Goal: Transaction & Acquisition: Purchase product/service

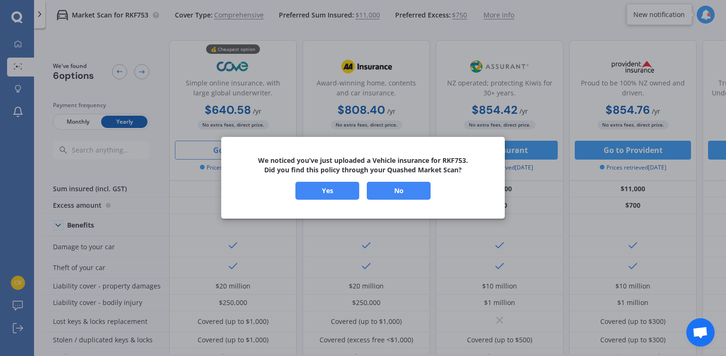
click at [407, 188] on button "No" at bounding box center [399, 191] width 64 height 18
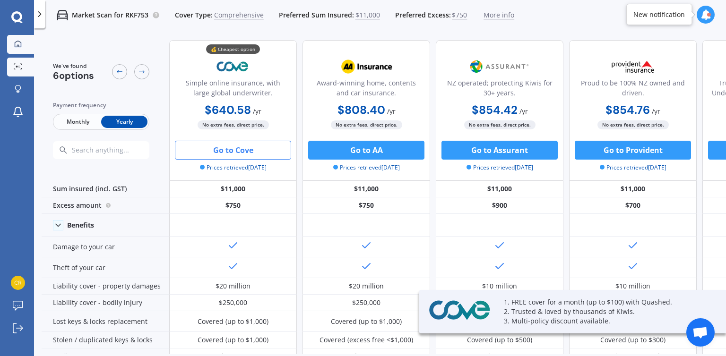
click at [21, 44] on icon at bounding box center [18, 44] width 8 height 8
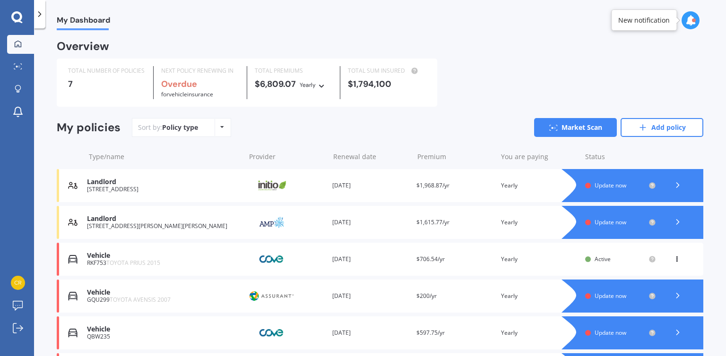
click at [600, 189] on span "Update now" at bounding box center [611, 186] width 32 height 8
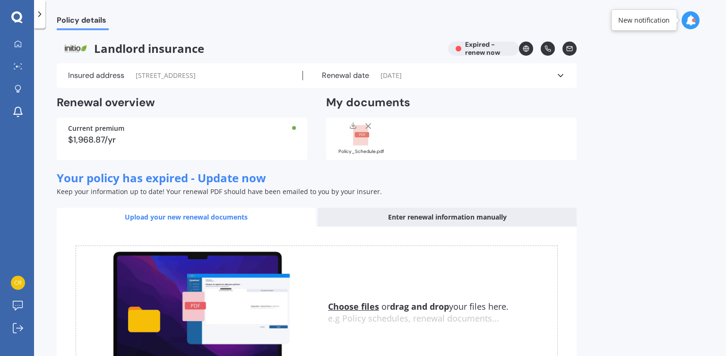
scroll to position [89, 0]
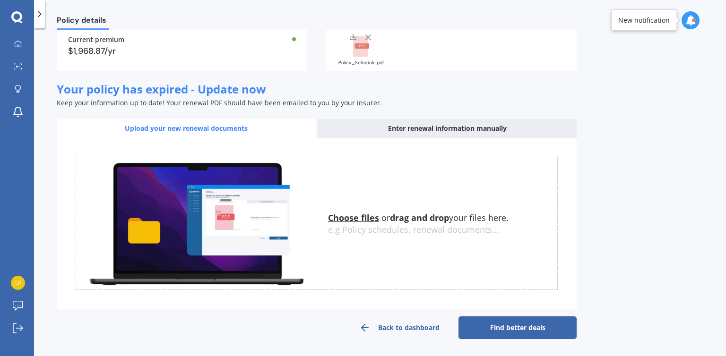
click at [519, 329] on link "Find better deals" at bounding box center [518, 328] width 118 height 23
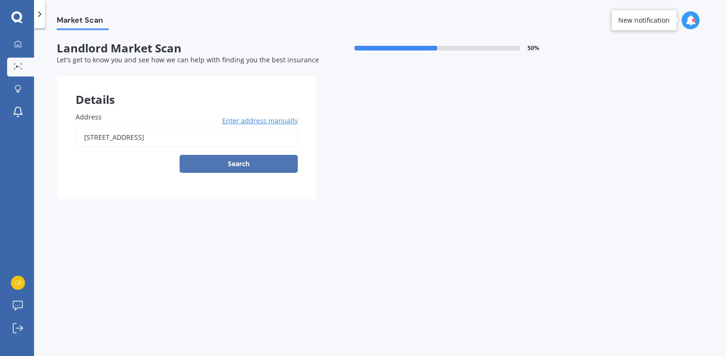
click at [249, 164] on button "Search" at bounding box center [239, 164] width 118 height 18
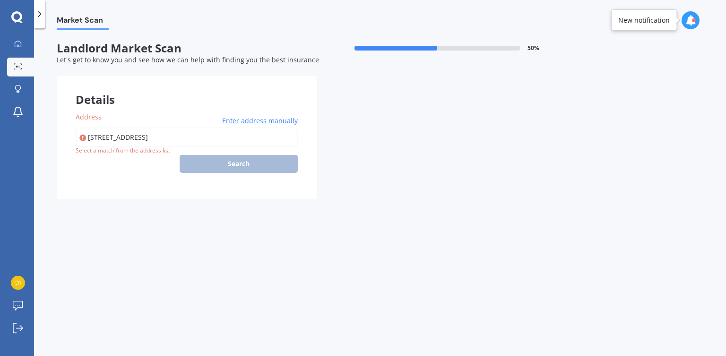
type input "[STREET_ADDRESS]"
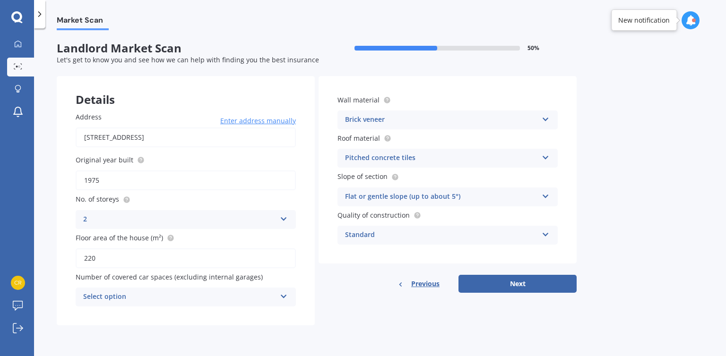
click at [276, 295] on div "Select option 0 1 2 3 4 5+" at bounding box center [186, 297] width 220 height 19
click at [232, 315] on div "Address [STREET_ADDRESS] Enter address manually Search Original year built 1975…" at bounding box center [186, 209] width 258 height 233
click at [212, 299] on div "0" at bounding box center [179, 297] width 193 height 11
click at [251, 316] on div "Address [STREET_ADDRESS] Enter address manually Search Original year built 1975…" at bounding box center [186, 209] width 258 height 233
click at [537, 116] on div "Brick veneer" at bounding box center [441, 119] width 193 height 11
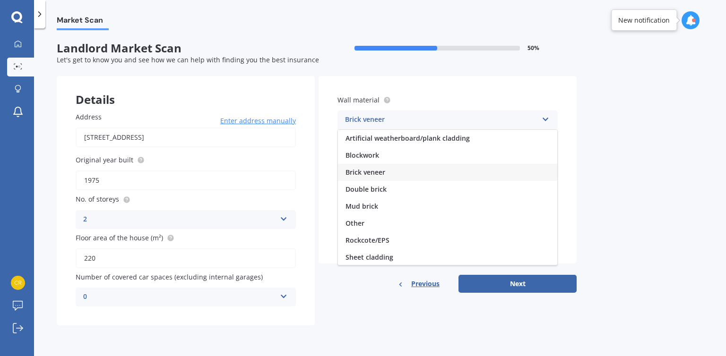
click at [537, 116] on div "Brick veneer" at bounding box center [441, 119] width 193 height 11
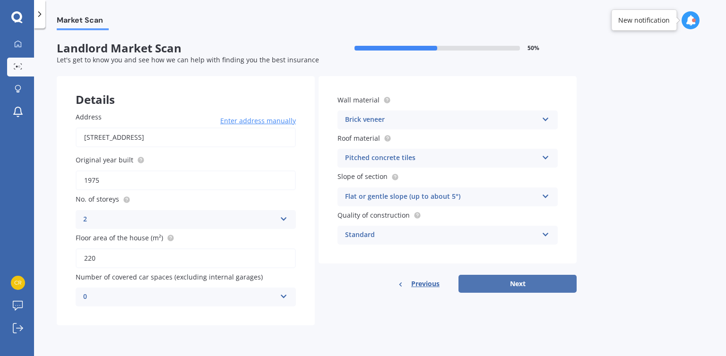
click at [494, 280] on button "Next" at bounding box center [518, 284] width 118 height 18
select select "07"
select select "09"
select select "1978"
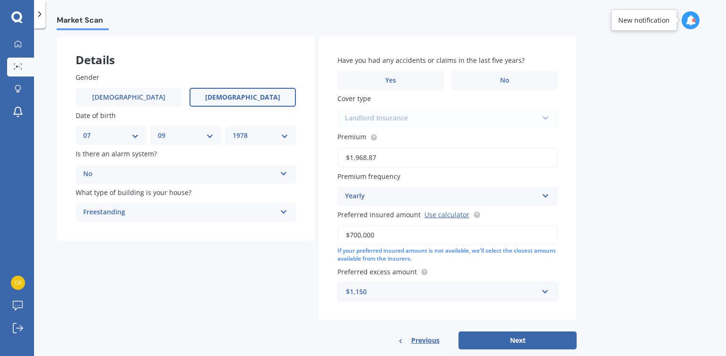
scroll to position [58, 0]
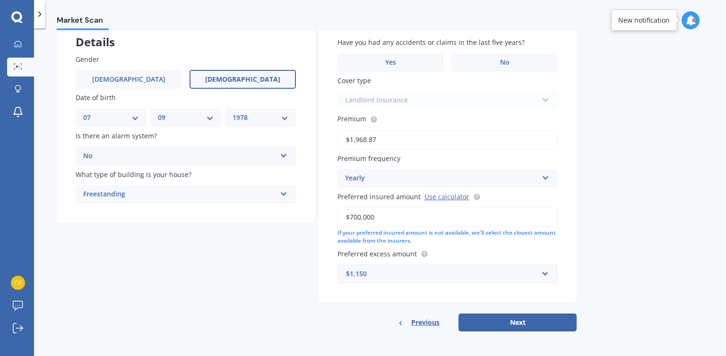
drag, startPoint x: 516, startPoint y: 325, endPoint x: 621, endPoint y: 167, distance: 189.6
click at [621, 167] on div "Market Scan Landlord Market Scan 70 % Let's get to know you and see how we can …" at bounding box center [380, 194] width 692 height 328
click at [484, 59] on label "No" at bounding box center [504, 62] width 106 height 19
click at [0, 0] on input "No" at bounding box center [0, 0] width 0 height 0
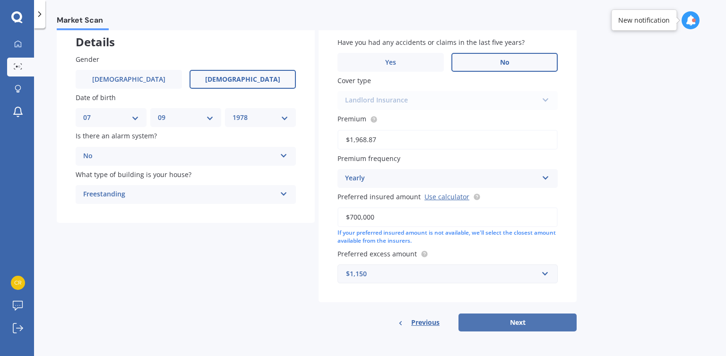
click at [480, 328] on button "Next" at bounding box center [518, 323] width 118 height 18
select select "07"
select select "09"
select select "1978"
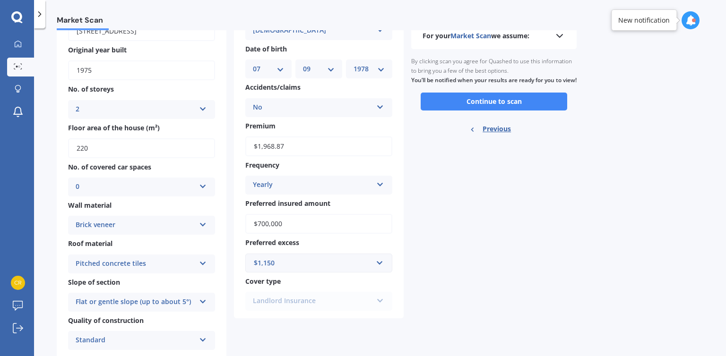
scroll to position [95, 0]
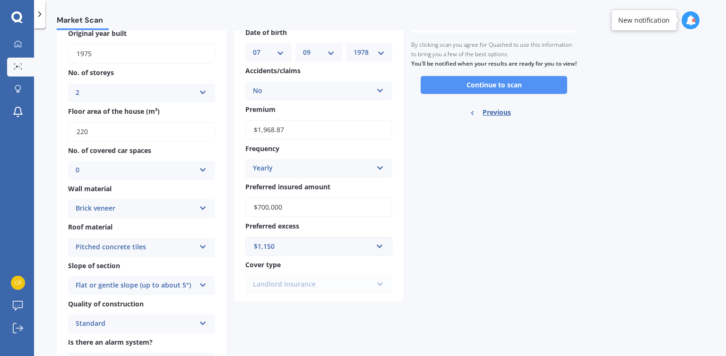
click at [486, 94] on button "Continue to scan" at bounding box center [494, 85] width 147 height 18
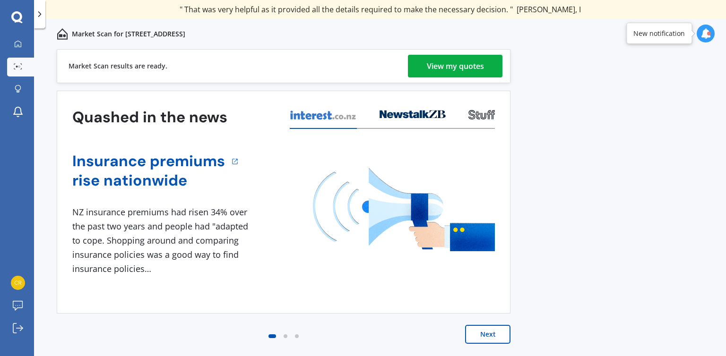
click at [448, 73] on div "View my quotes" at bounding box center [455, 66] width 57 height 23
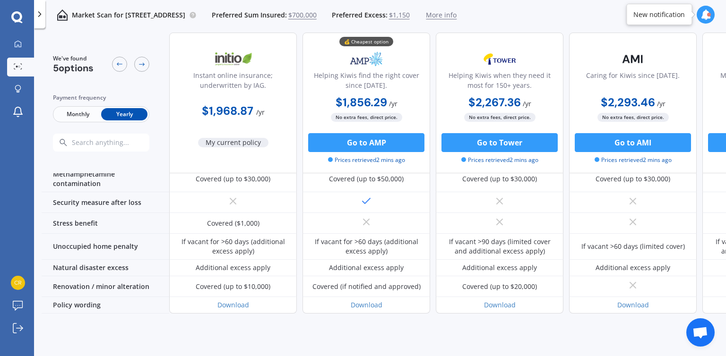
scroll to position [502, 0]
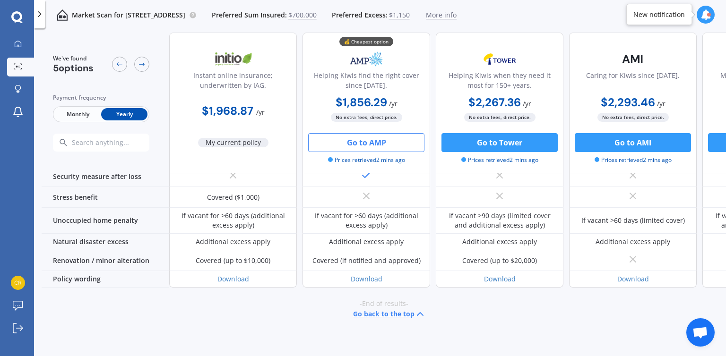
click at [378, 137] on button "Go to AMP" at bounding box center [366, 142] width 116 height 19
